Goal: Use online tool/utility: Utilize a website feature to perform a specific function

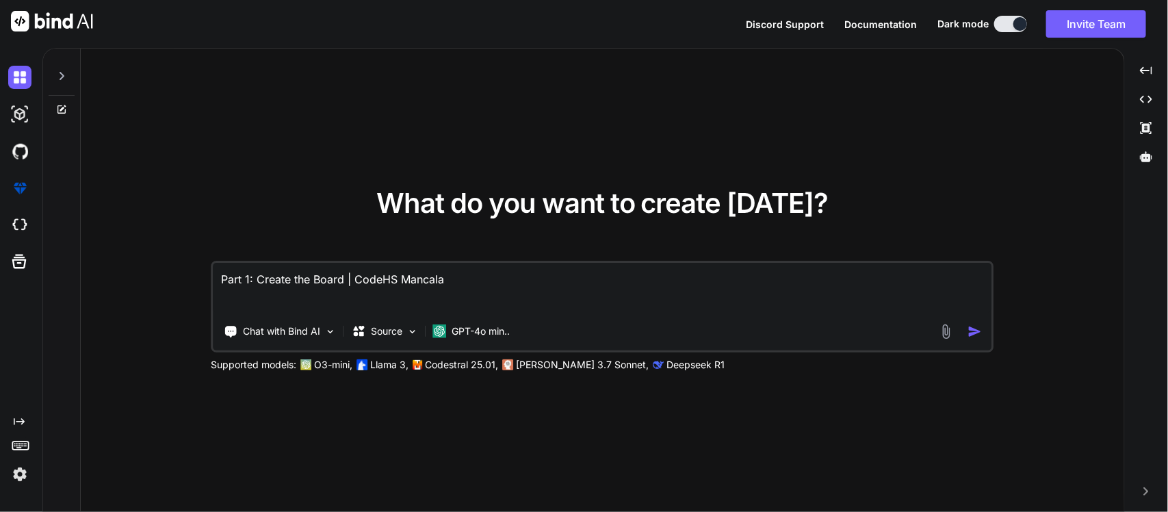
type textarea "x"
paste textarea "One of the central themes in Sandra Cisneros’s The House on Mango Street is the…"
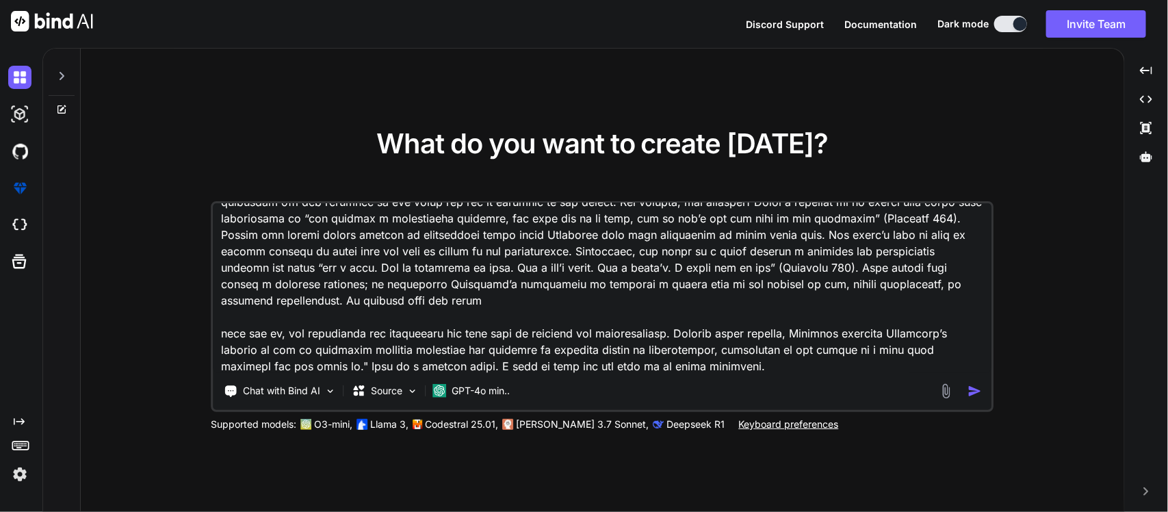
scroll to position [116, 0]
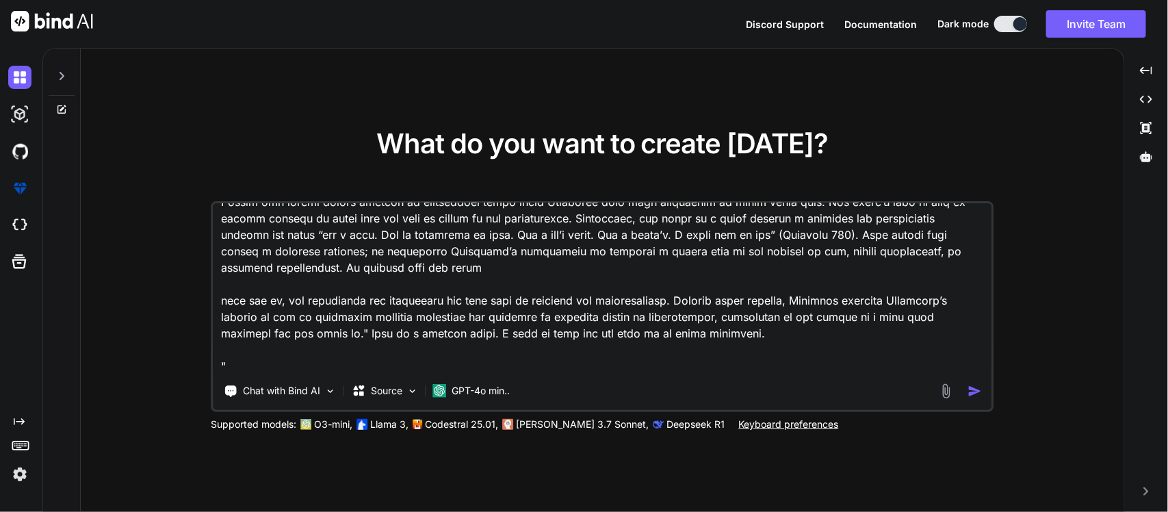
paste textarea "One of the main themes in Sandra Cisneros’s The House on Mango Street is the ha…"
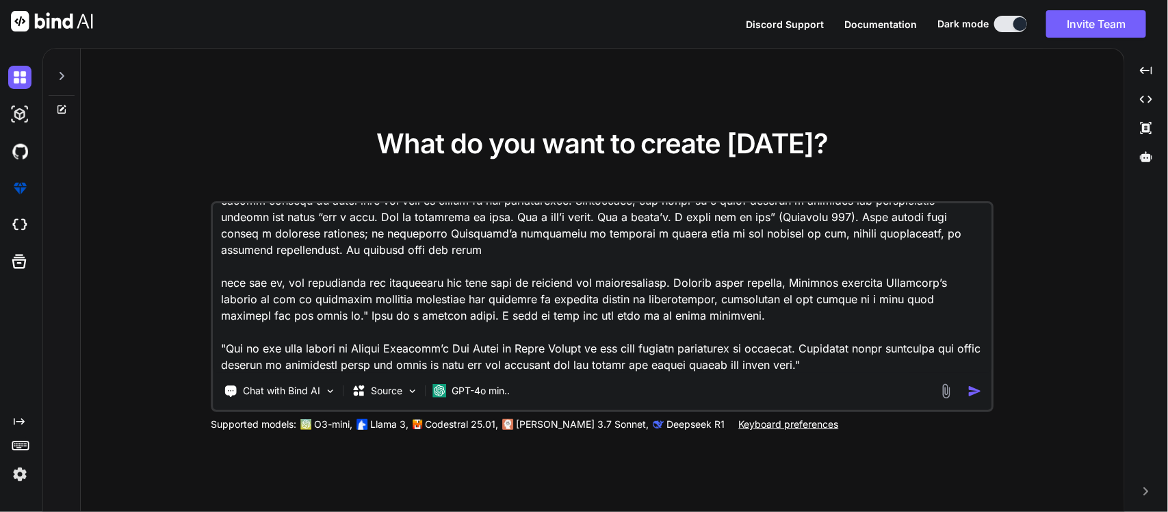
scroll to position [166, 0]
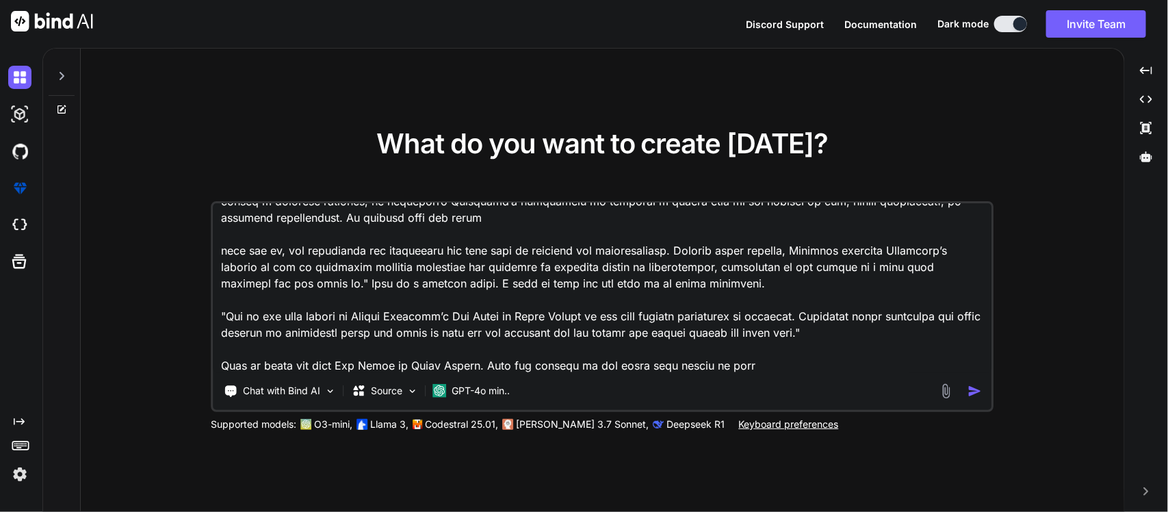
type textarea ""One of the central themes in Sandra Cisneros’s The House on Mango Street is th…"
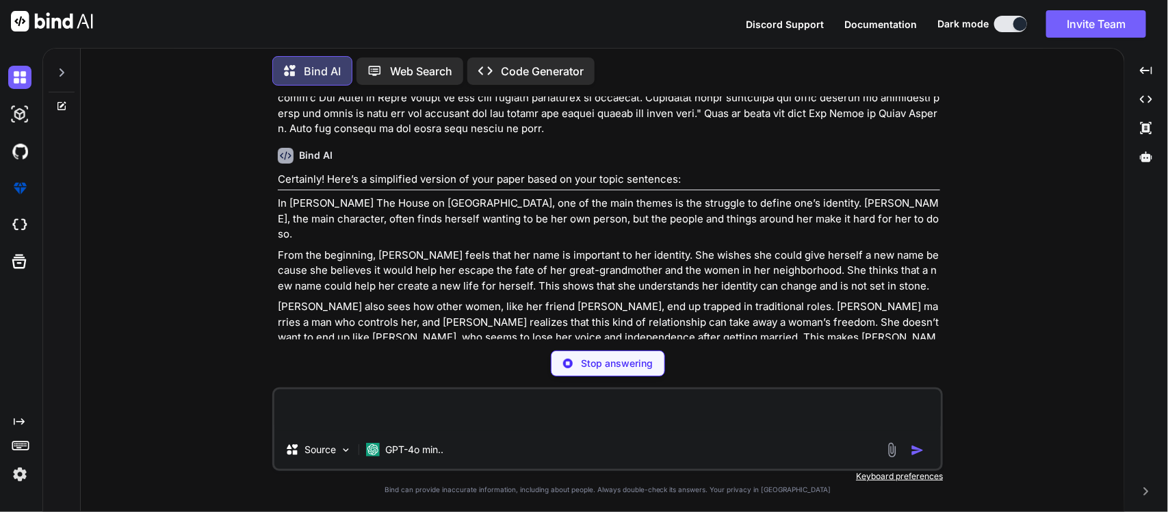
scroll to position [336, 0]
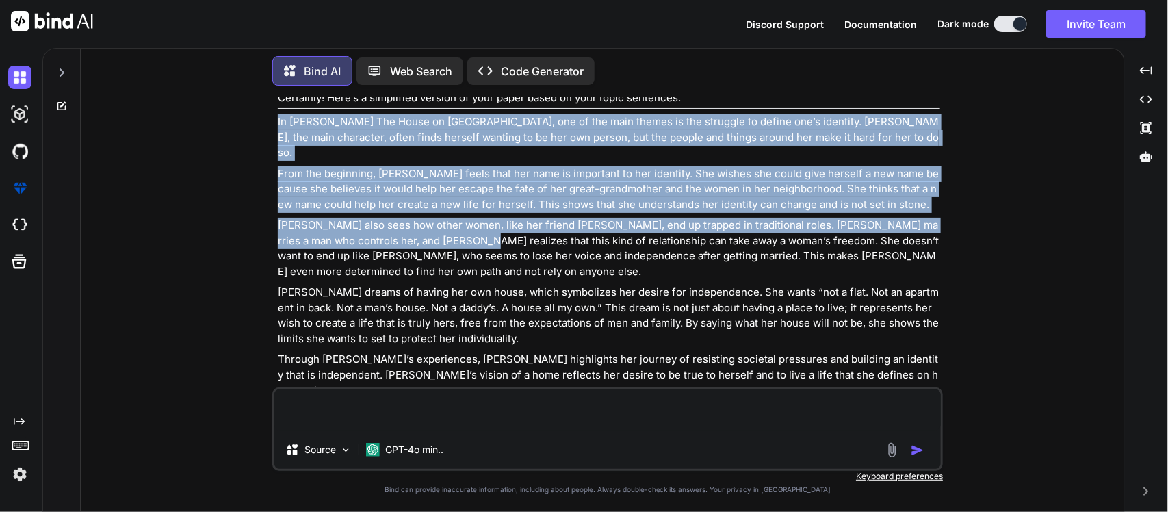
drag, startPoint x: 274, startPoint y: 115, endPoint x: 422, endPoint y: 228, distance: 186.1
click at [422, 228] on div "You Bind AI Certainly! Here’s a simplified version of your paper based on your …" at bounding box center [607, 304] width 671 height 415
click at [574, 218] on p "Esperanza also sees how other women, like her friend Sally, end up trapped in t…" at bounding box center [609, 249] width 663 height 62
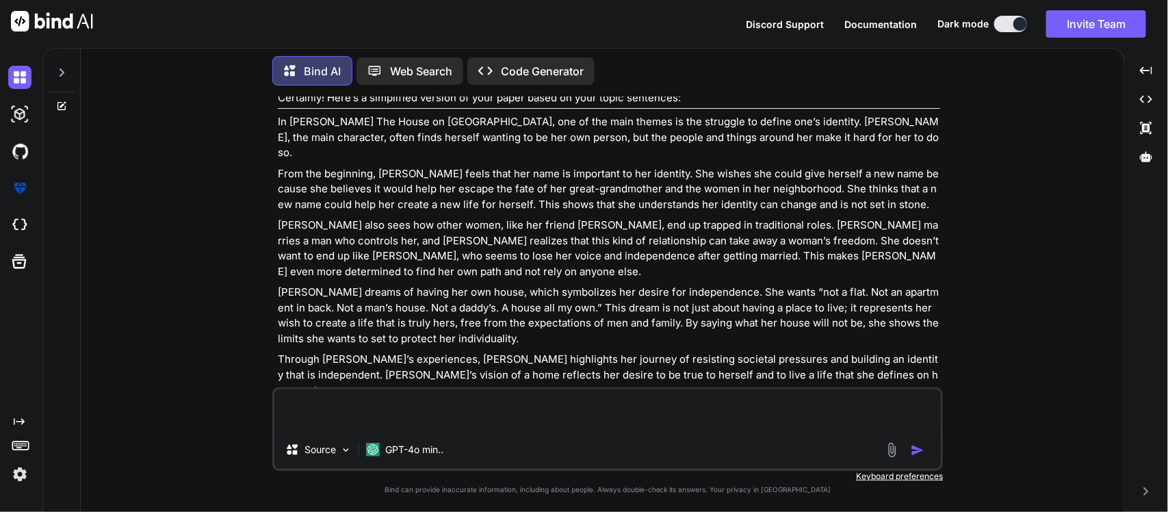
scroll to position [363, 0]
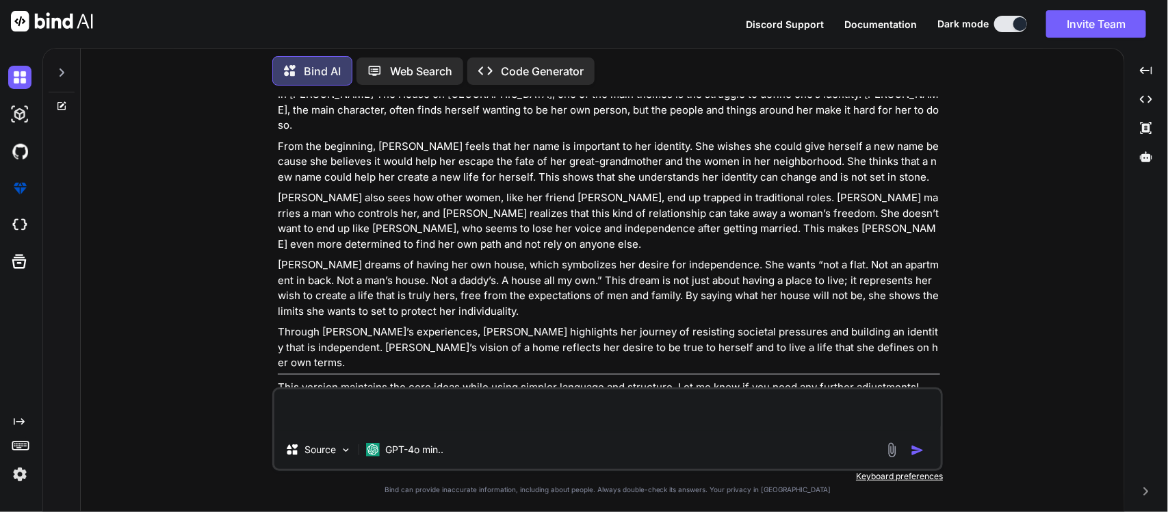
click at [590, 418] on textarea at bounding box center [607, 409] width 667 height 41
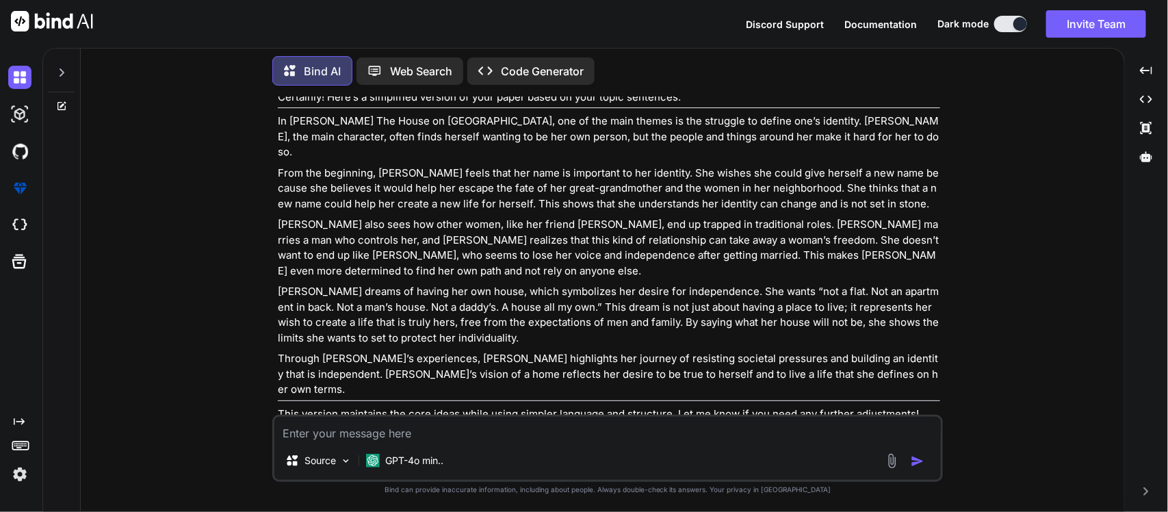
click at [590, 418] on textarea at bounding box center [607, 429] width 667 height 25
type textarea "Make the words even simpler but make more sentences"
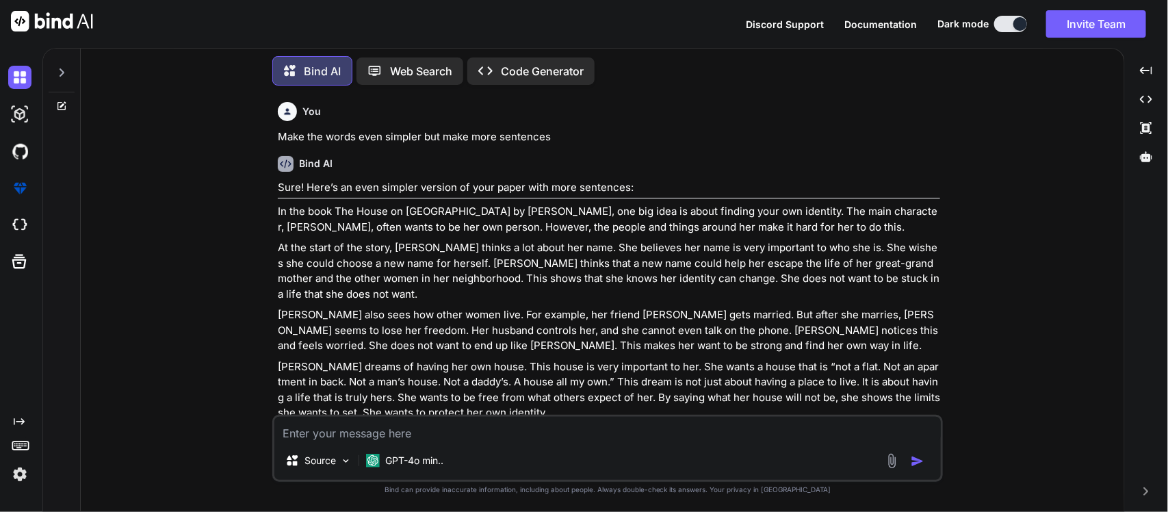
scroll to position [746, 0]
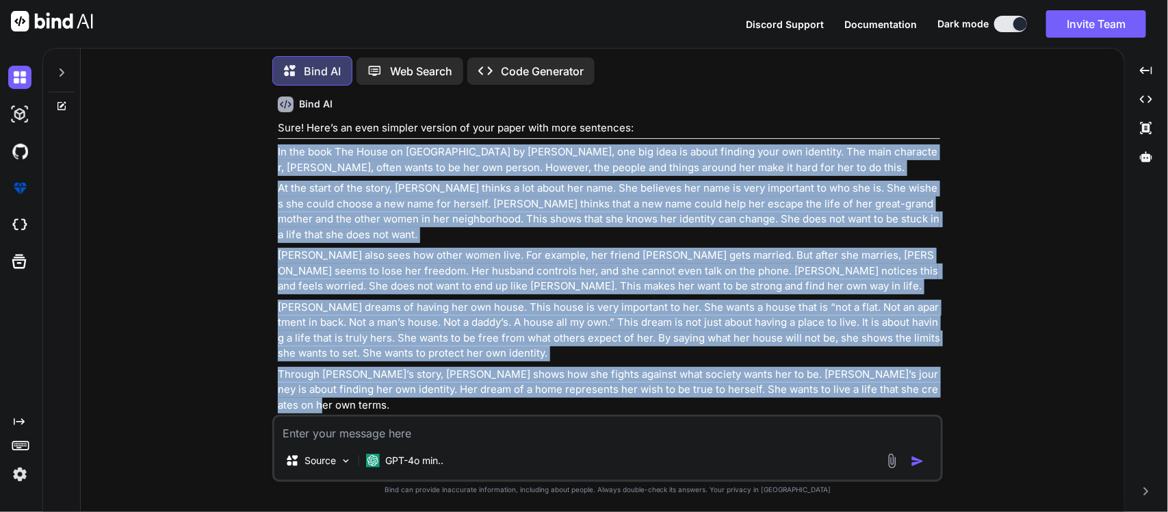
drag, startPoint x: 275, startPoint y: 120, endPoint x: 948, endPoint y: 354, distance: 712.5
click at [948, 354] on div "You Bind AI Certainly! Here’s a simplified version of your paper based on your …" at bounding box center [608, 304] width 1033 height 415
copy div "In the book The House on Mango Street by Sandra Cisneros, one big idea is about…"
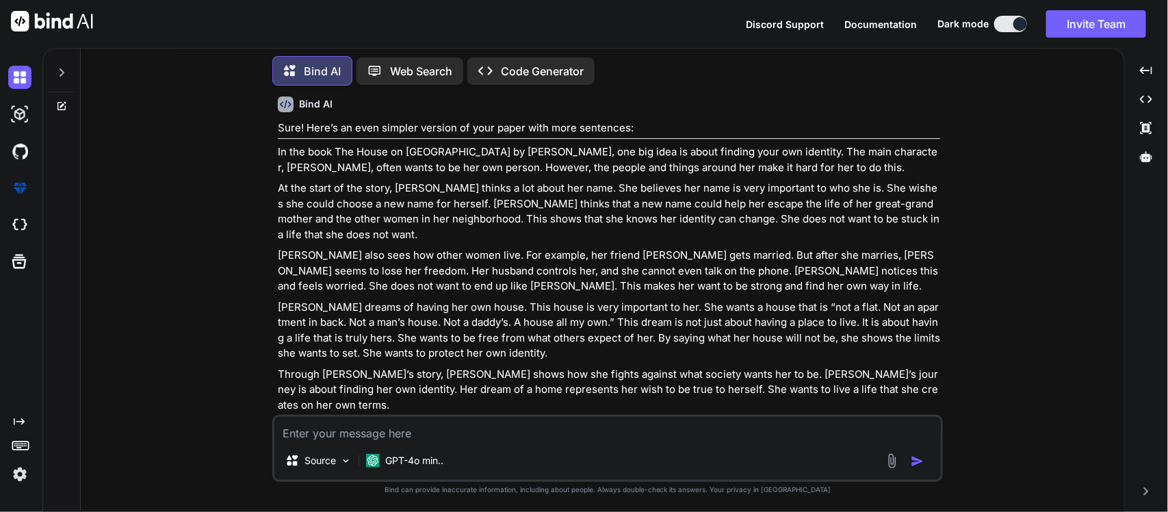
click at [384, 432] on textarea at bounding box center [607, 429] width 667 height 25
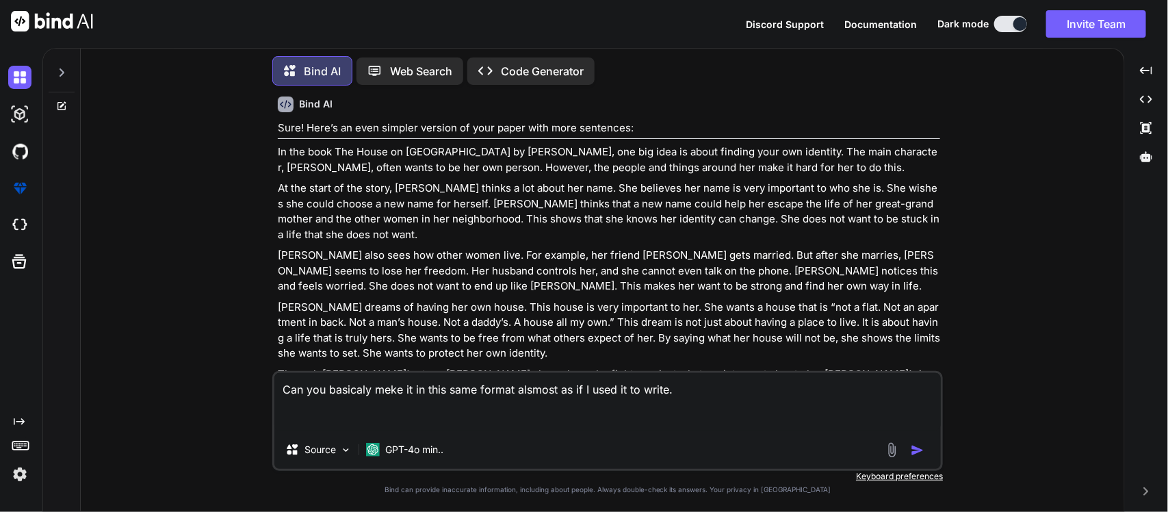
paste textarea "One of the central themes in Sandra Cisneros’s The House on Mango Street is the…"
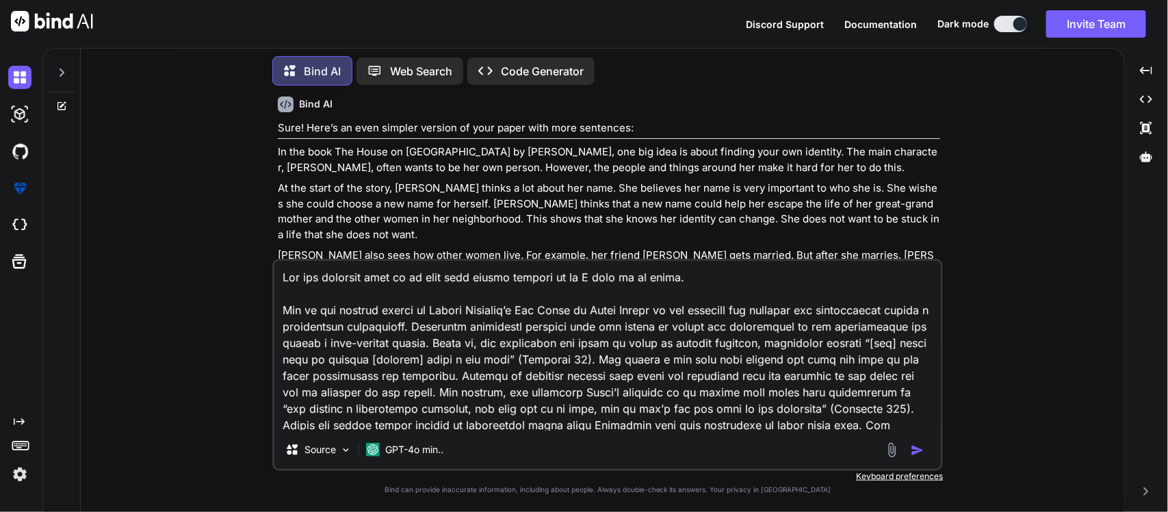
scroll to position [149, 0]
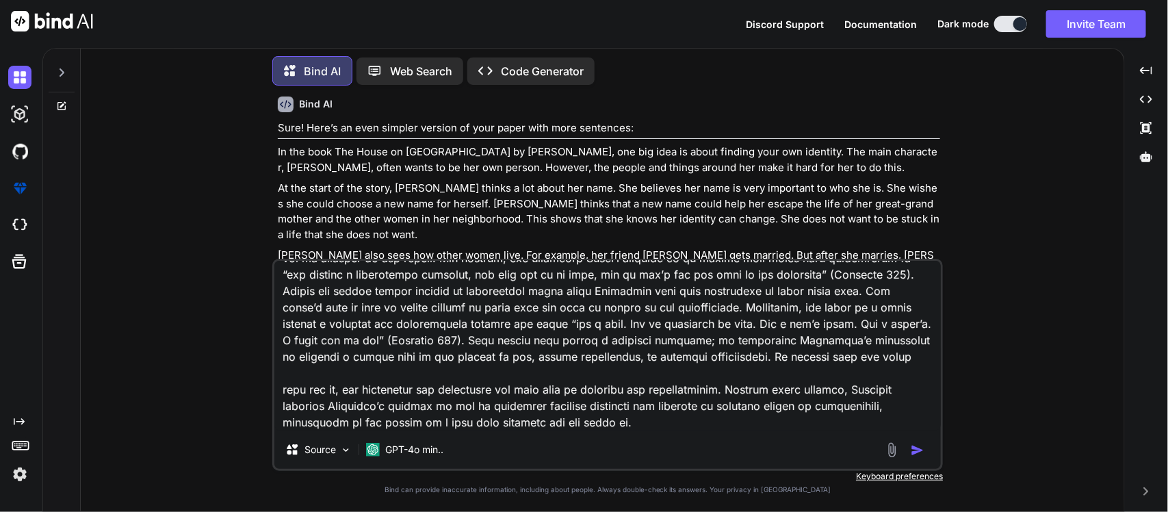
type textarea "Can you basicaly meke it in this same format alsmost as if I used it to write. …"
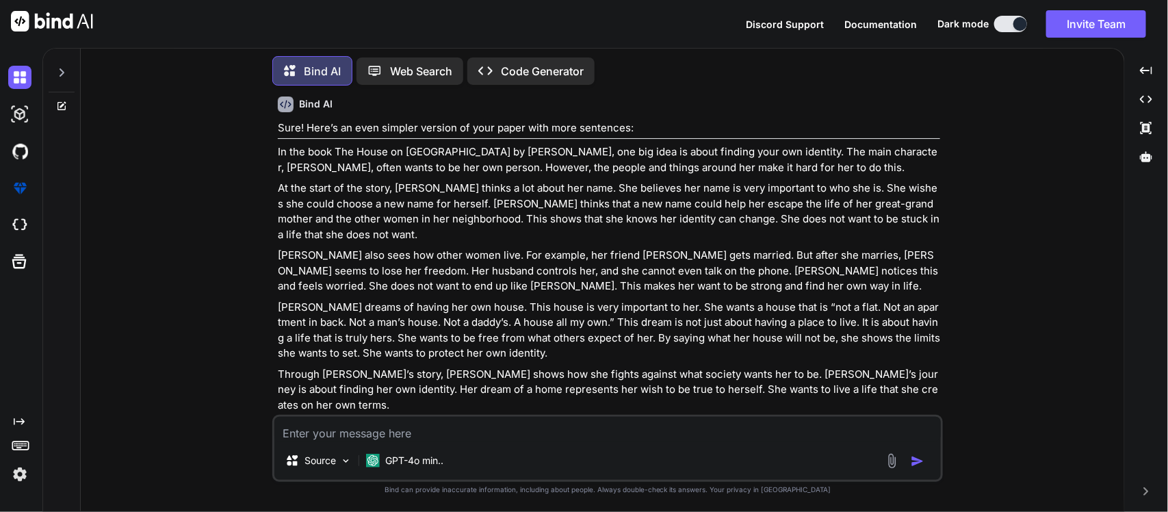
scroll to position [1065, 0]
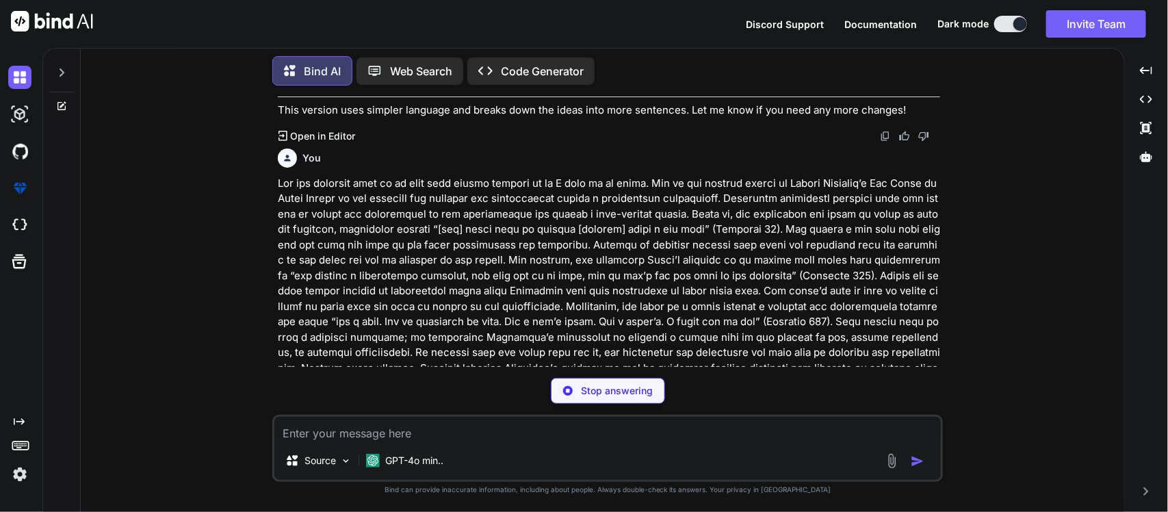
click at [384, 432] on textarea at bounding box center [607, 429] width 667 height 25
click at [409, 407] on div "You Bind AI Certainly! Here’s a simplified version of your paper based on your …" at bounding box center [607, 304] width 671 height 415
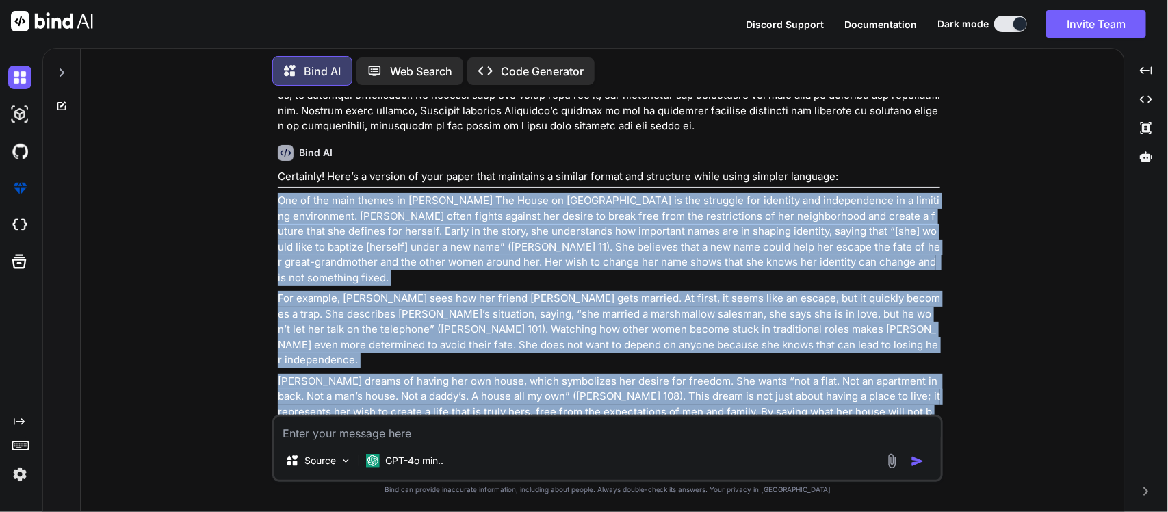
scroll to position [1351, 0]
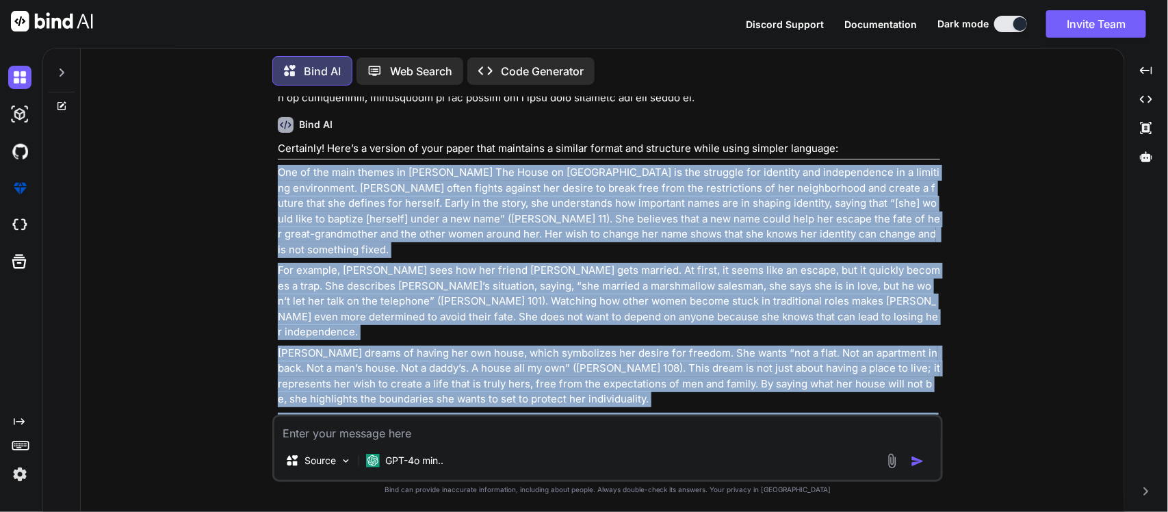
drag, startPoint x: 276, startPoint y: 154, endPoint x: 930, endPoint y: 355, distance: 683.8
click at [930, 355] on div "You Bind AI Certainly! Here’s a simplified version of your paper based on your …" at bounding box center [609, 256] width 668 height 318
copy div "One of the main themes in Sandra Cisneros’s The House on Mango Street is the st…"
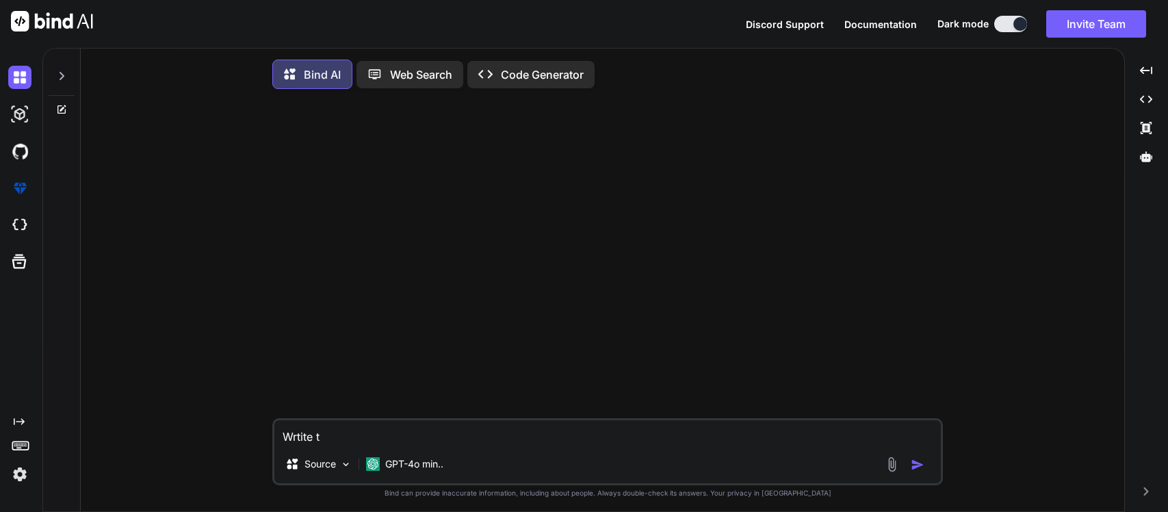
type textarea "Wrtite th"
type textarea "x"
type textarea "Wrtite this"
type textarea "x"
type textarea "Wrtite this"
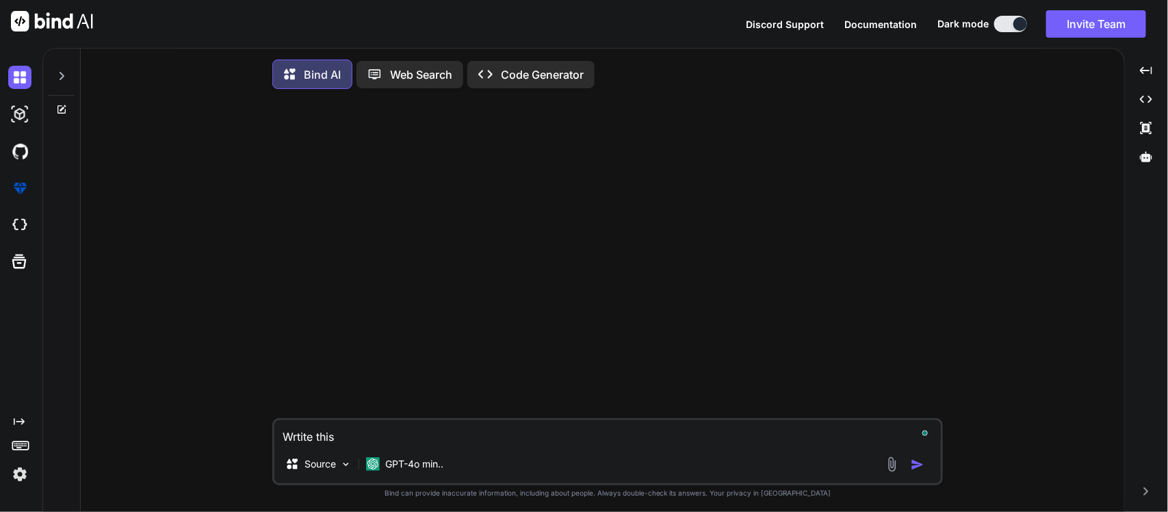
type textarea "x"
type textarea "Wrtite this"
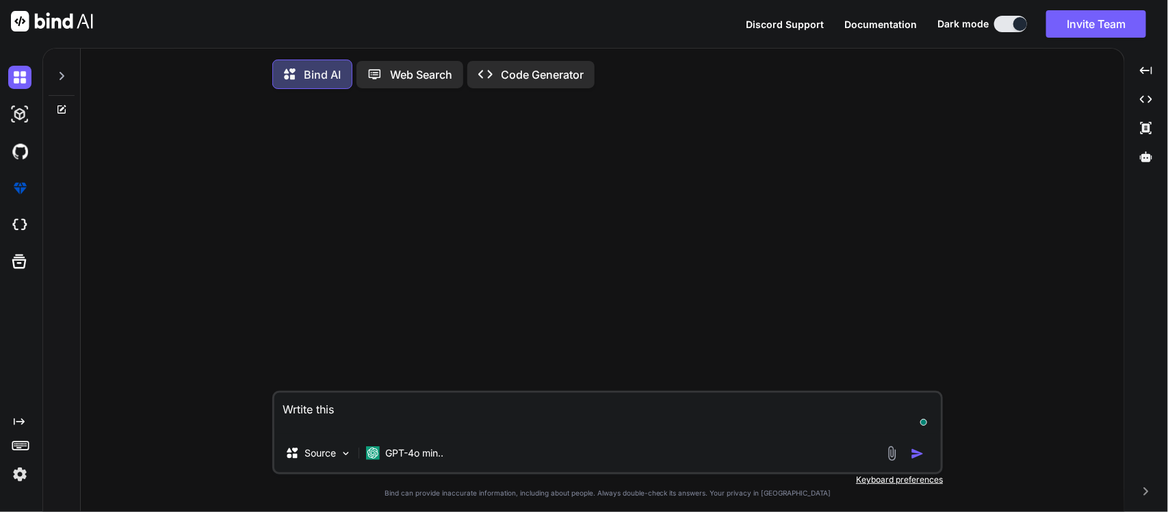
type textarea "x"
type textarea "Wrtite this ""
type textarea "x"
type textarea "Wrtite this "Through this, [PERSON_NAME] shows [PERSON_NAME]’s pathway as one o…"
type textarea "x"
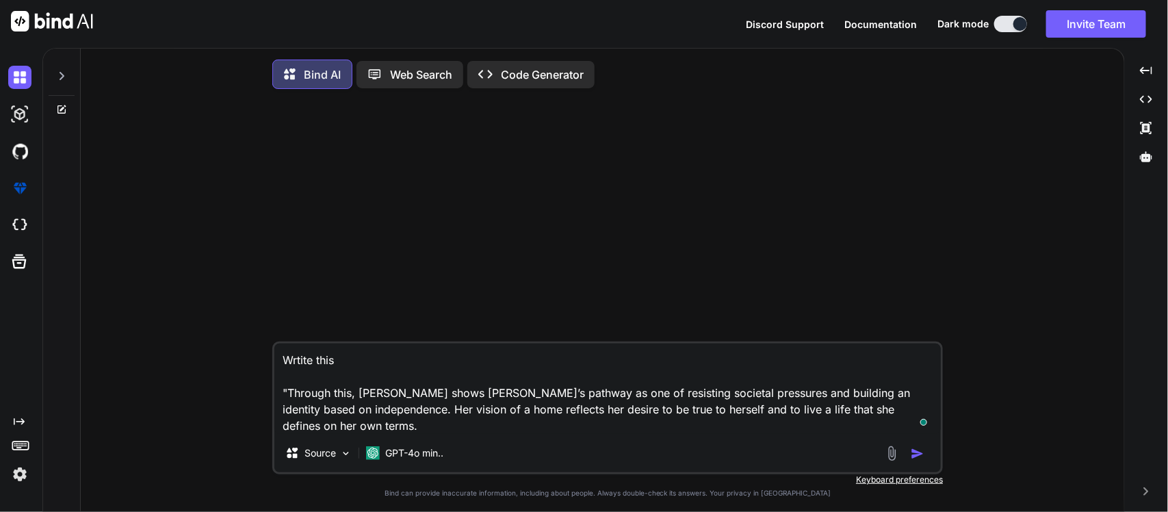
type textarea "Wrtite this "Through this, [PERSON_NAME] shows [PERSON_NAME]’s pathway as one o…"
type textarea "x"
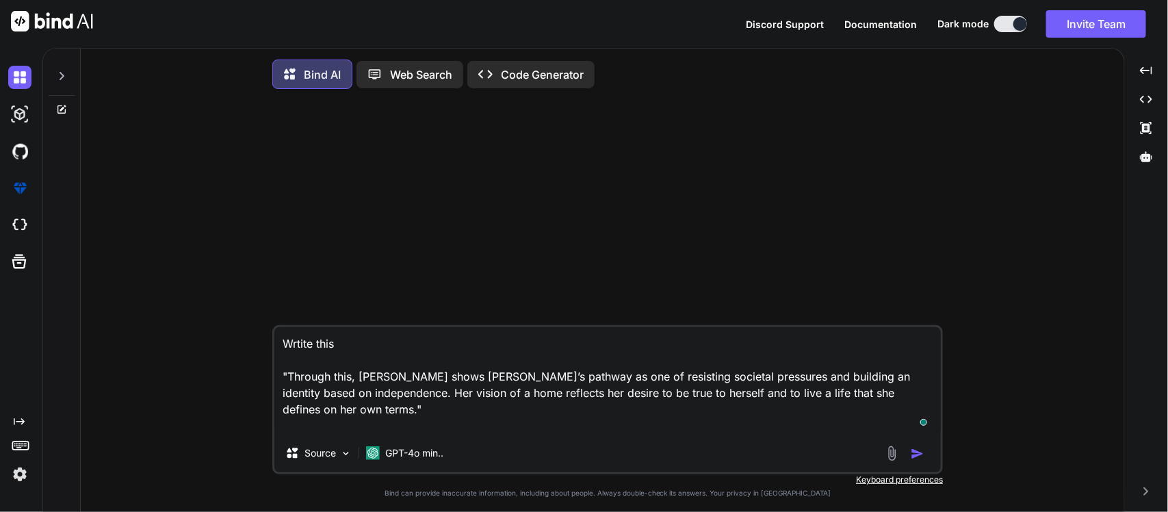
type textarea "Wrtite this "Through this, [PERSON_NAME] shows [PERSON_NAME]’s pathway as one o…"
type textarea "x"
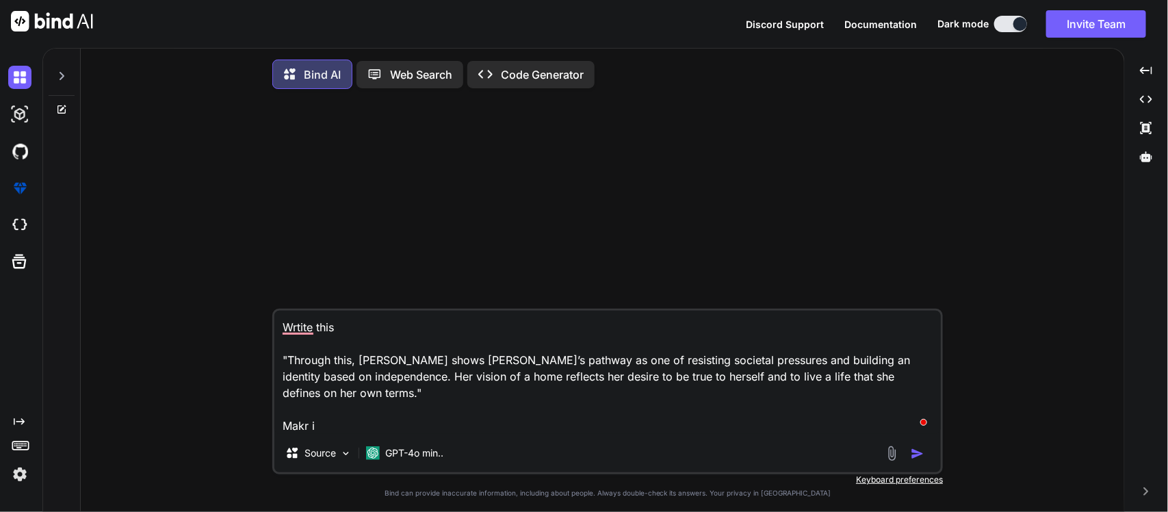
type textarea "Wrtite this "Through this, [PERSON_NAME] shows [PERSON_NAME]’s pathway as one o…"
type textarea "x"
type textarea "Wrtite this "Through this, [PERSON_NAME] shows [PERSON_NAME]’s pathway as one o…"
type textarea "x"
type textarea "Wrtite this "Through this, [PERSON_NAME] shows [PERSON_NAME]’s pathway as one o…"
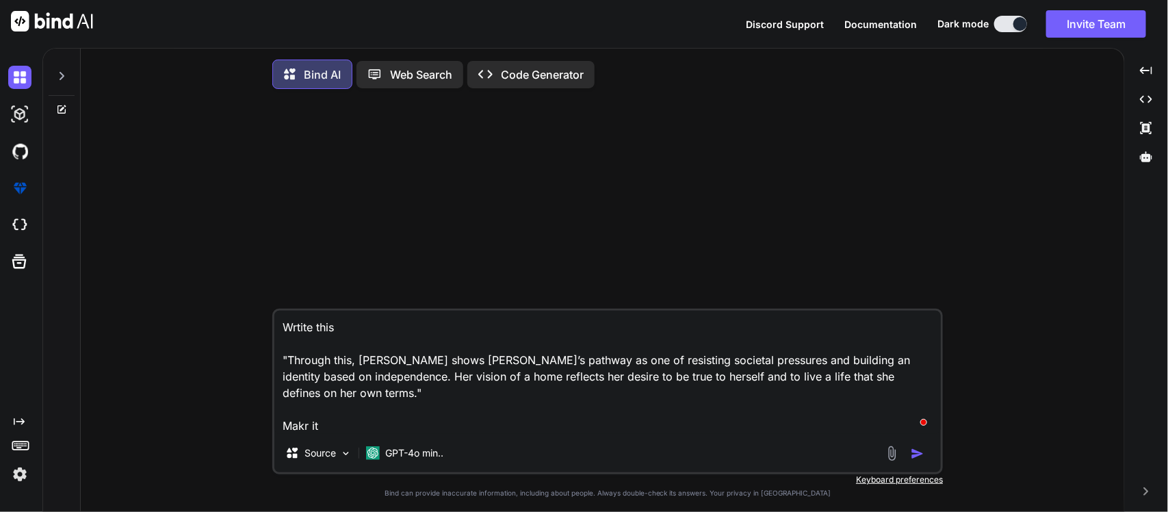
type textarea "x"
type textarea "Wrtite this "Through this, [PERSON_NAME] shows [PERSON_NAME]’s pathway as one o…"
type textarea "x"
type textarea "Wrtite this "Through this, [PERSON_NAME] shows [PERSON_NAME]’s pathway as one o…"
type textarea "x"
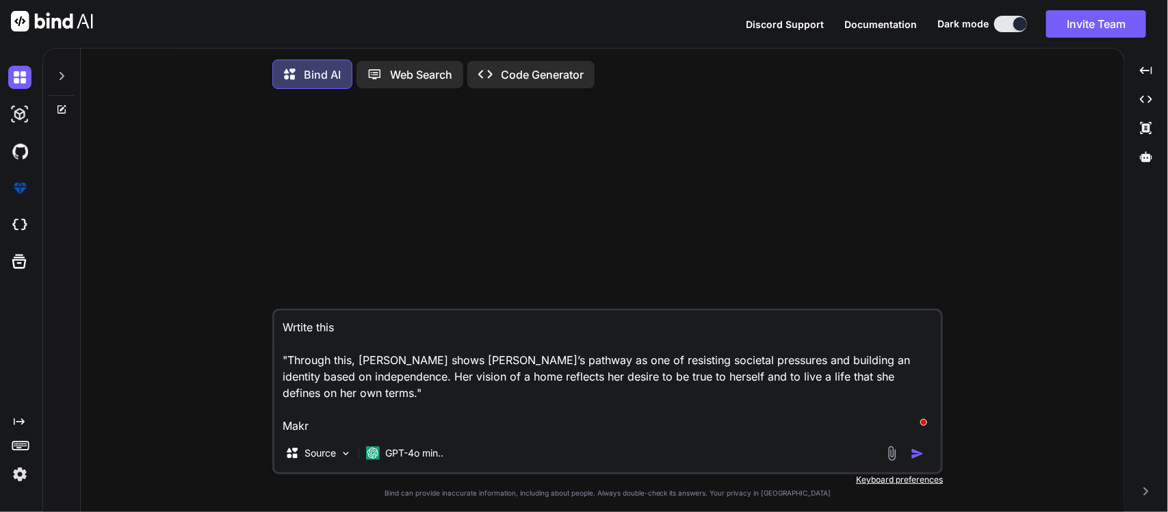
type textarea "Wrtite this "Through this, [PERSON_NAME] shows [PERSON_NAME]’s pathway as one o…"
type textarea "x"
type textarea "Wrtite this "Through this, [PERSON_NAME] shows [PERSON_NAME]’s pathway as one o…"
type textarea "x"
type textarea "Wrtite this "Through this, [PERSON_NAME] shows [PERSON_NAME]’s pathway as one o…"
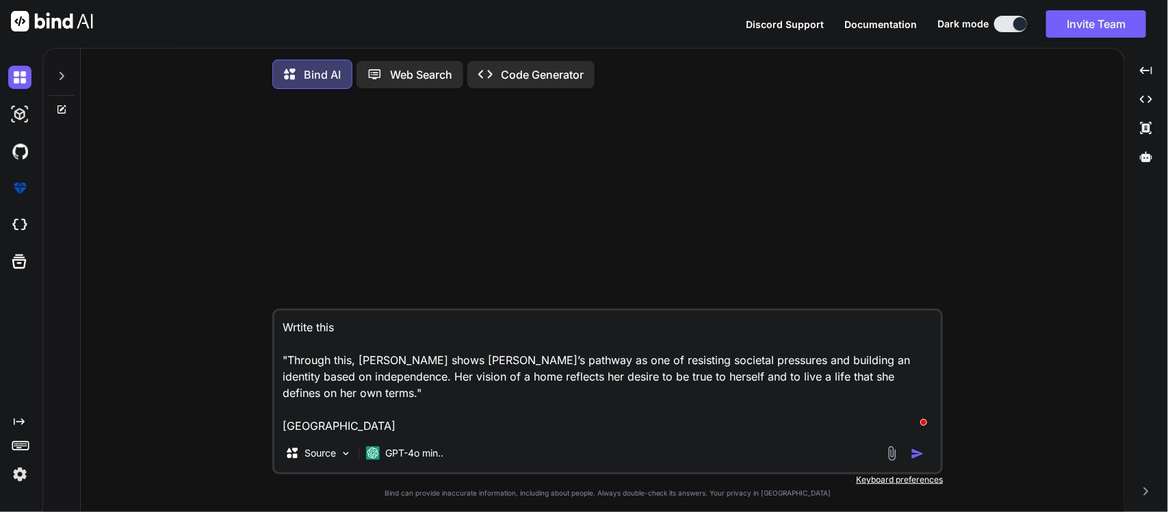
type textarea "x"
type textarea "Wrtite this "Through this, [PERSON_NAME] shows [PERSON_NAME]’s pathway as one o…"
type textarea "x"
type textarea "Wrtite this "Through this, [PERSON_NAME] shows [PERSON_NAME]’s pathway as one o…"
type textarea "x"
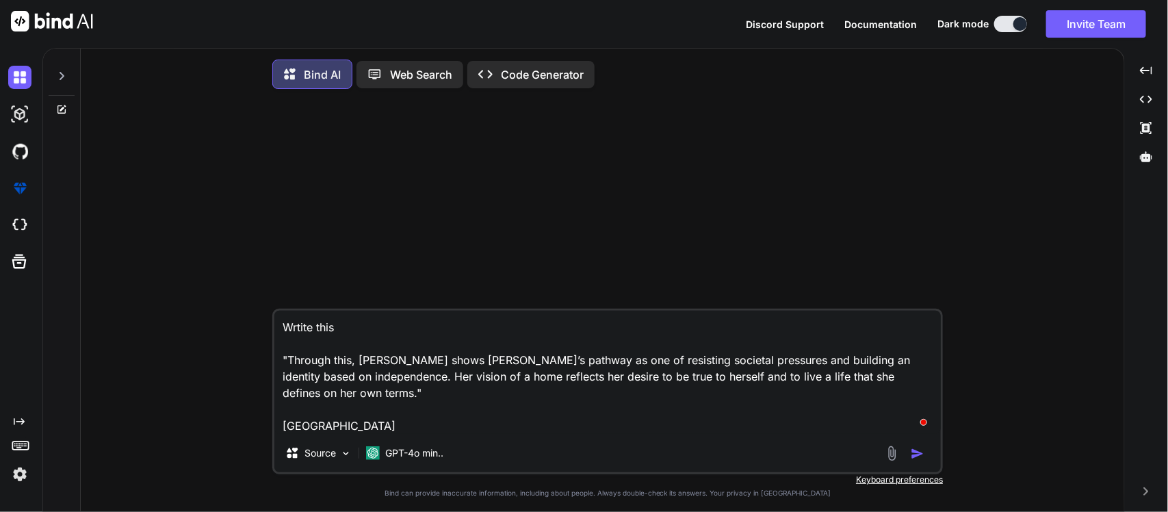
type textarea "Wrtite this "Through this, [PERSON_NAME] shows [PERSON_NAME]’s pathway as one o…"
type textarea "x"
type textarea "Wrtite this "Through this, [PERSON_NAME] shows [PERSON_NAME]’s pathway as one o…"
type textarea "x"
type textarea "Wrtite this "Through this, [PERSON_NAME] shows [PERSON_NAME]’s pathway as one o…"
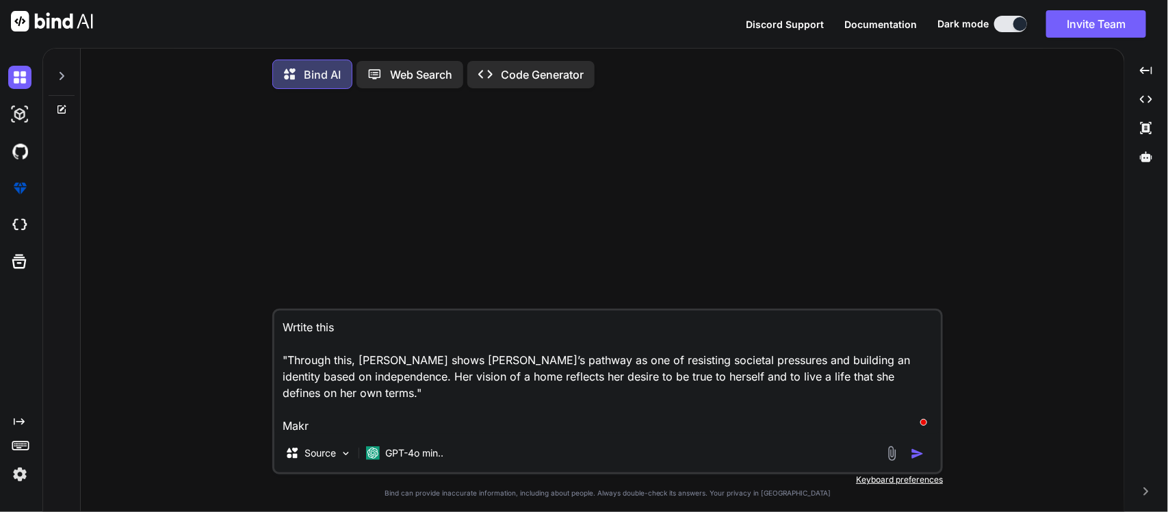
type textarea "x"
type textarea "Wrtite this "Through this, [PERSON_NAME] shows [PERSON_NAME]’s pathway as one o…"
type textarea "x"
type textarea "Wrtite this "Through this, [PERSON_NAME] shows [PERSON_NAME]’s pathway as one o…"
type textarea "x"
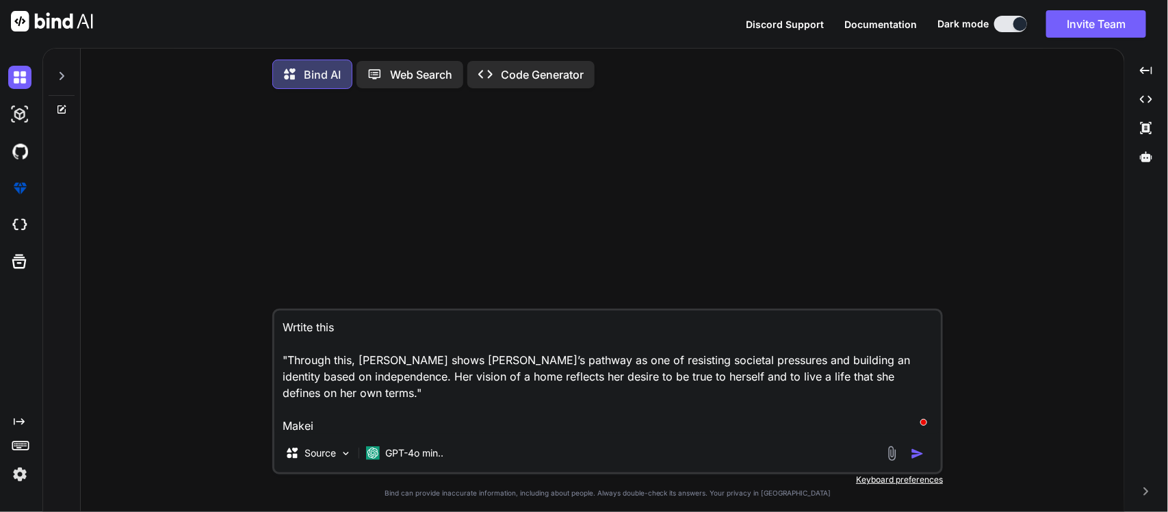
type textarea "Wrtite this "Through this, [PERSON_NAME] shows [PERSON_NAME]’s pathway as one o…"
type textarea "x"
type textarea "Wrtite this "Through this, [PERSON_NAME] shows [PERSON_NAME]’s pathway as one o…"
type textarea "x"
type textarea "Wrtite this "Through this, [PERSON_NAME] shows [PERSON_NAME]’s pathway as one o…"
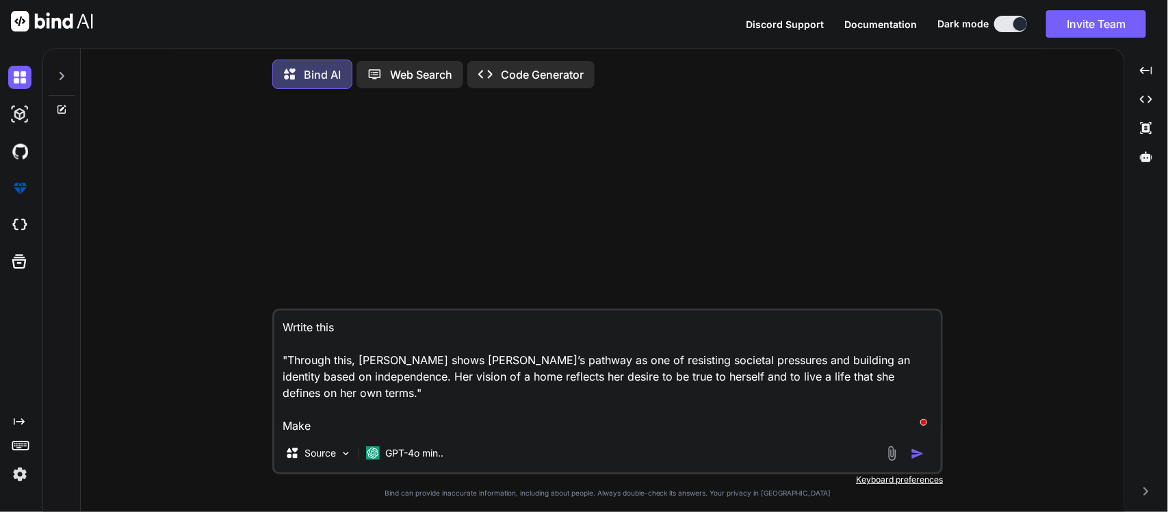
type textarea "x"
type textarea "Wrtite this "Through this, [PERSON_NAME] shows [PERSON_NAME]’s pathway as one o…"
type textarea "x"
type textarea "Wrtite this "Through this, [PERSON_NAME] shows [PERSON_NAME]’s pathway as one o…"
type textarea "x"
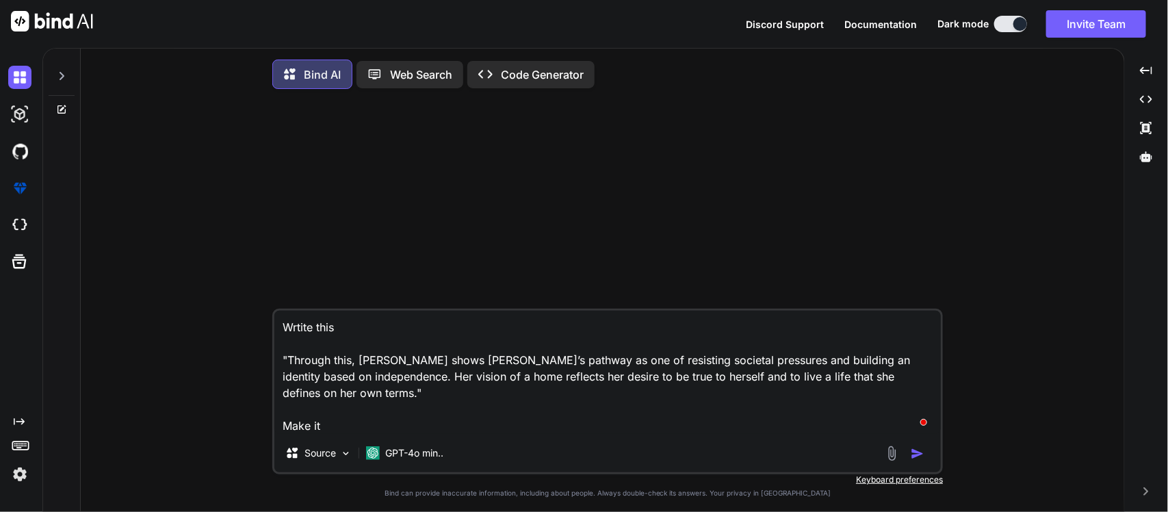
type textarea "Wrtite this "Through this, [PERSON_NAME] shows [PERSON_NAME]’s pathway as one o…"
type textarea "x"
type textarea "Wrtite this "Through this, [PERSON_NAME] shows [PERSON_NAME]’s pathway as one o…"
type textarea "x"
type textarea "Wrtite this "Through this, [PERSON_NAME] shows [PERSON_NAME]’s pathway as one o…"
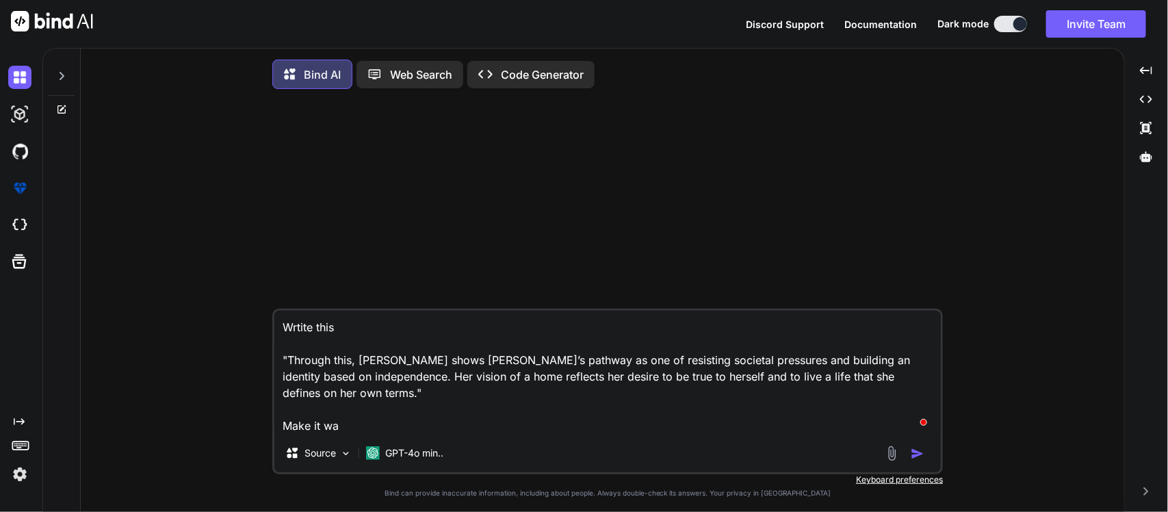
type textarea "x"
type textarea "Wrtite this "Through this, [PERSON_NAME] shows [PERSON_NAME]’s pathway as one o…"
type textarea "x"
type textarea "Wrtite this "Through this, [PERSON_NAME] shows [PERSON_NAME]’s pathway as one o…"
type textarea "x"
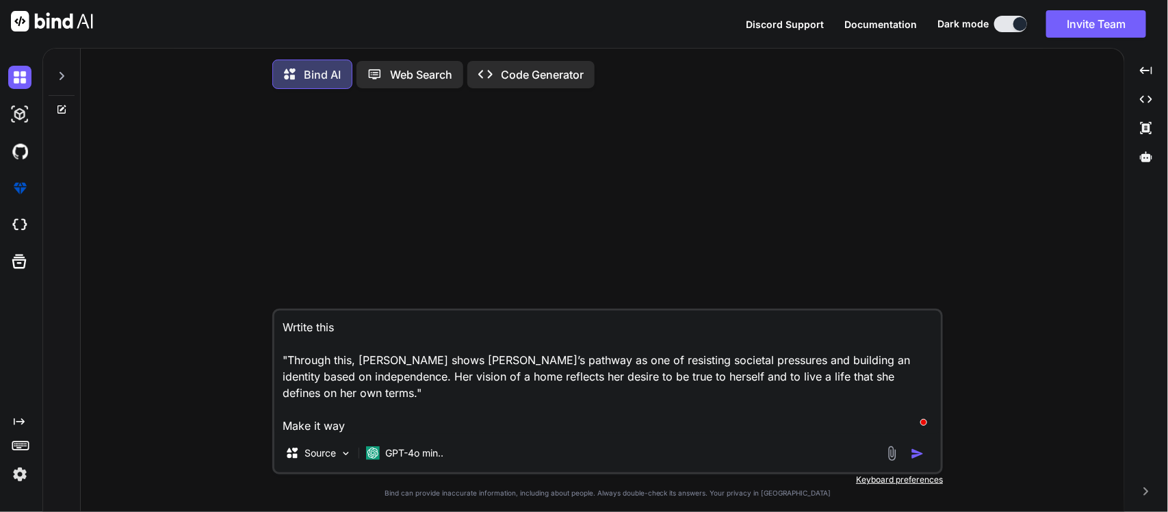
type textarea "Wrtite this "Through this, [PERSON_NAME] shows [PERSON_NAME]’s pathway as one o…"
type textarea "x"
type textarea "Wrtite this "Through this, [PERSON_NAME] shows [PERSON_NAME]’s pathway as one o…"
type textarea "x"
type textarea "Wrtite this "Through this, [PERSON_NAME] shows [PERSON_NAME]’s pathway as one o…"
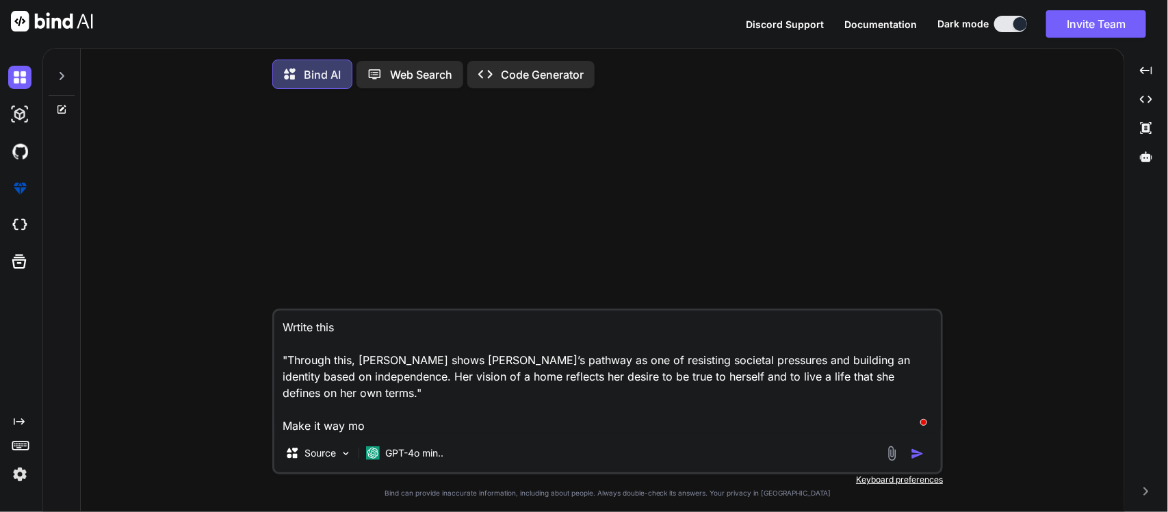
type textarea "x"
type textarea "Wrtite this "Through this, [PERSON_NAME] shows [PERSON_NAME]’s pathway as one o…"
type textarea "x"
type textarea "Wrtite this "Through this, [PERSON_NAME] shows [PERSON_NAME]’s pathway as one o…"
type textarea "x"
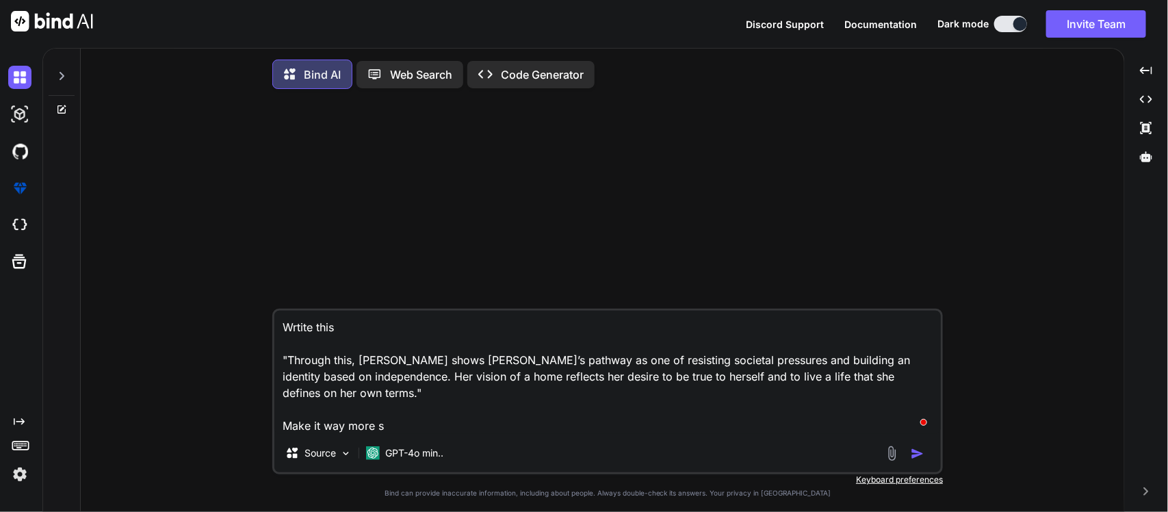
type textarea "Wrtite this "Through this, [PERSON_NAME] shows [PERSON_NAME]’s pathway as one o…"
type textarea "x"
type textarea "Wrtite this "Through this, [PERSON_NAME] shows [PERSON_NAME]’s pathway as one o…"
type textarea "x"
type textarea "Wrtite this "Through this, [PERSON_NAME] shows [PERSON_NAME]’s pathway as one o…"
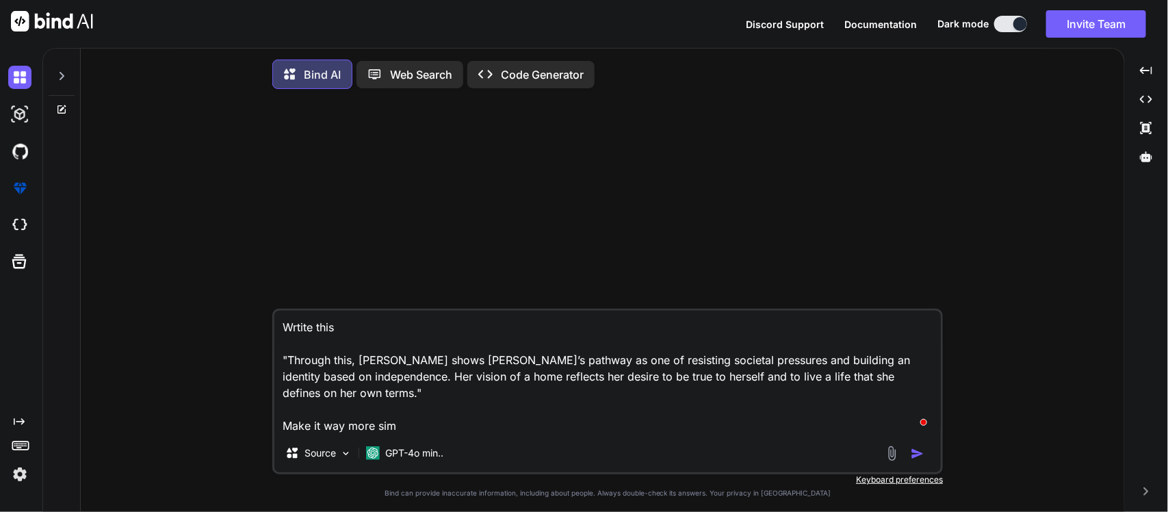
type textarea "x"
type textarea "Wrtite this "Through this, [PERSON_NAME] shows [PERSON_NAME]’s pathway as one o…"
type textarea "x"
type textarea "Wrtite this "Through this, [PERSON_NAME] shows [PERSON_NAME]’s pathway as one o…"
type textarea "x"
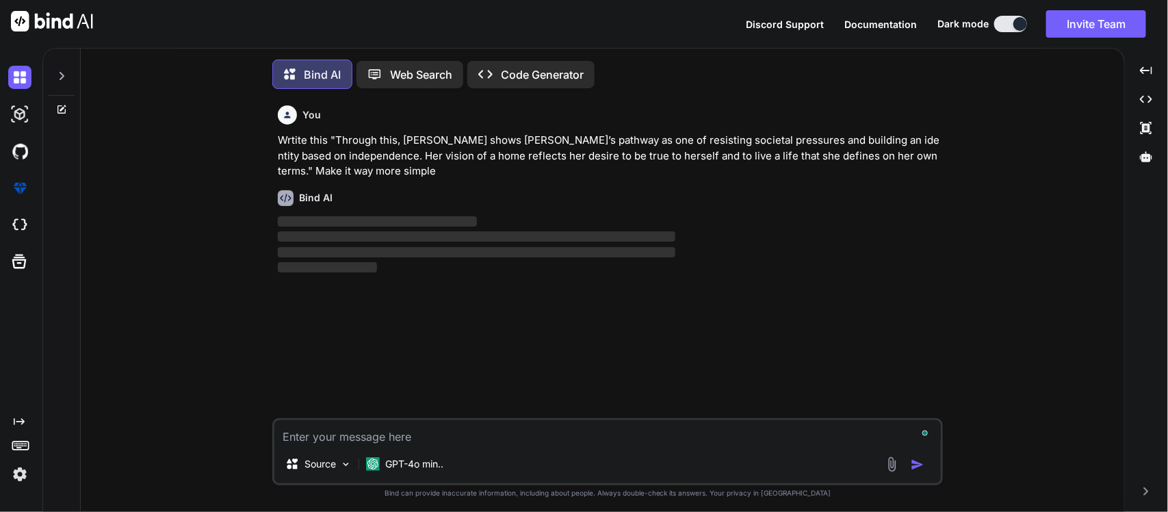
scroll to position [8, 0]
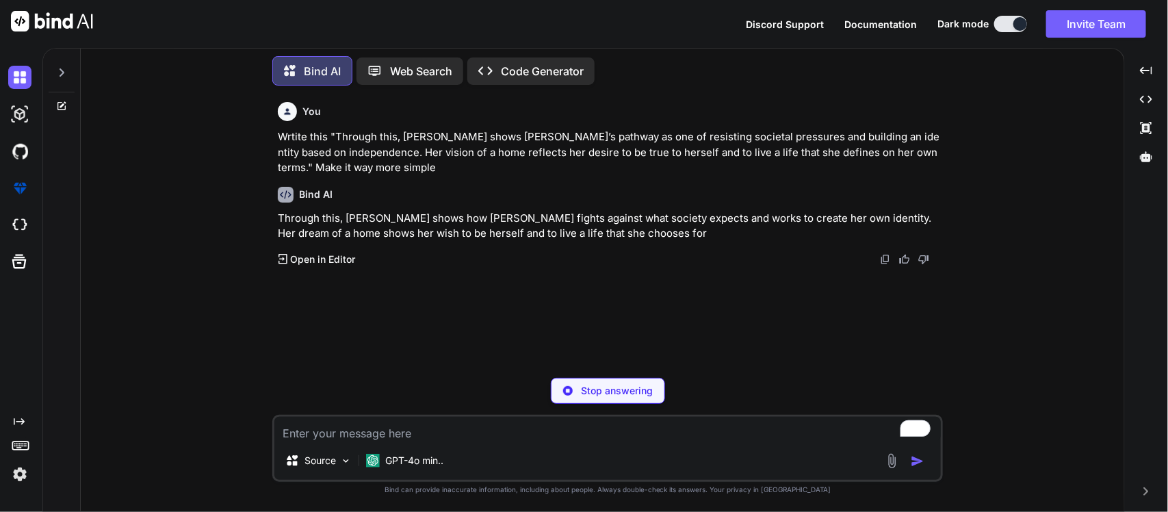
type textarea "x"
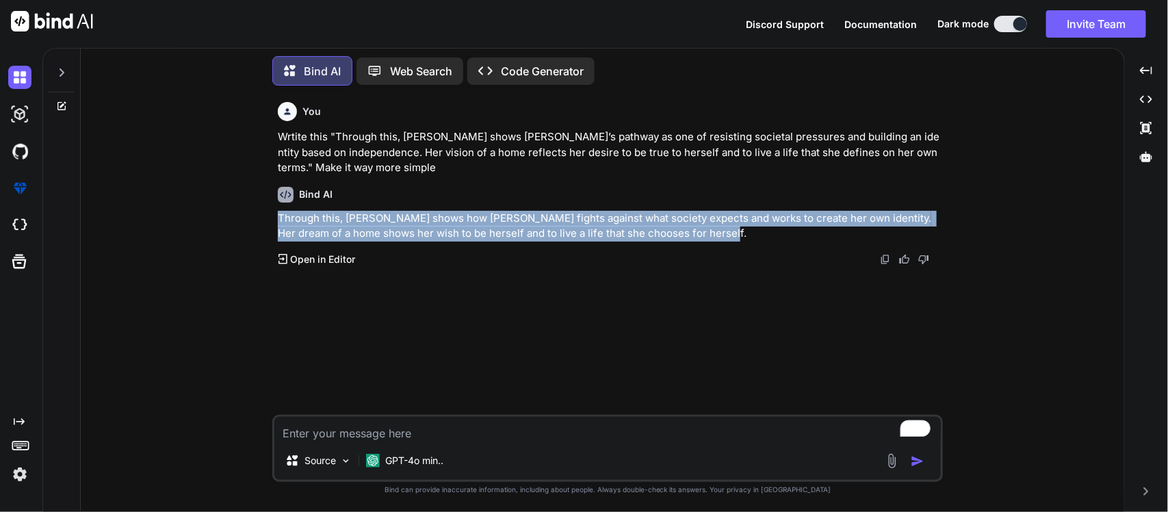
drag, startPoint x: 268, startPoint y: 214, endPoint x: 740, endPoint y: 230, distance: 471.9
click at [740, 230] on div "You Wrtite this "Through this, [PERSON_NAME] shows [PERSON_NAME]’s pathway as o…" at bounding box center [608, 304] width 1033 height 415
copy p "Through this, [PERSON_NAME] shows how [PERSON_NAME] fights against what society…"
